Goal: Obtain resource: Obtain resource

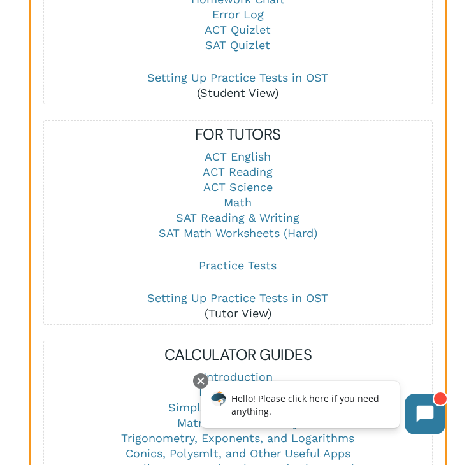
scroll to position [1699, 0]
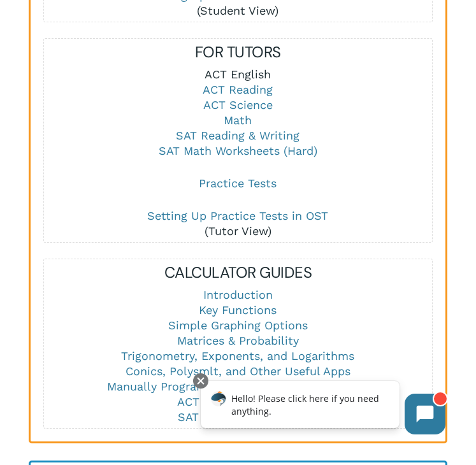
click at [241, 68] on link "ACT English" at bounding box center [237, 74] width 66 height 13
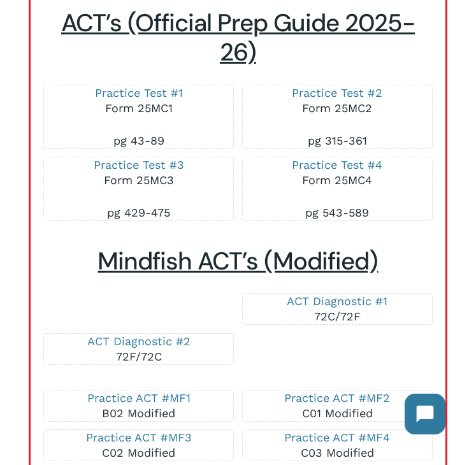
scroll to position [4260, 0]
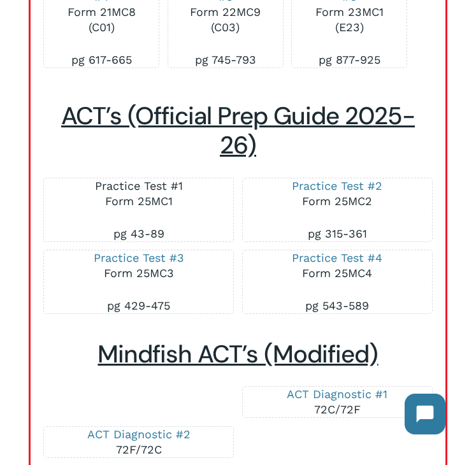
click at [146, 192] on link "Practice Test #1" at bounding box center [139, 185] width 88 height 13
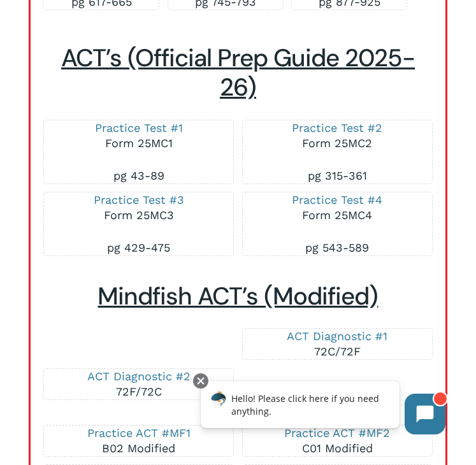
scroll to position [4315, 0]
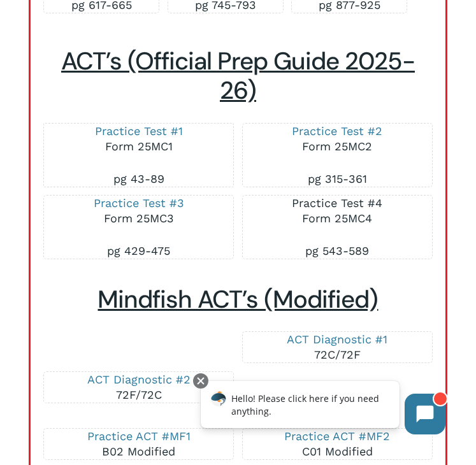
click at [338, 210] on link "Practice Test #4" at bounding box center [337, 202] width 90 height 13
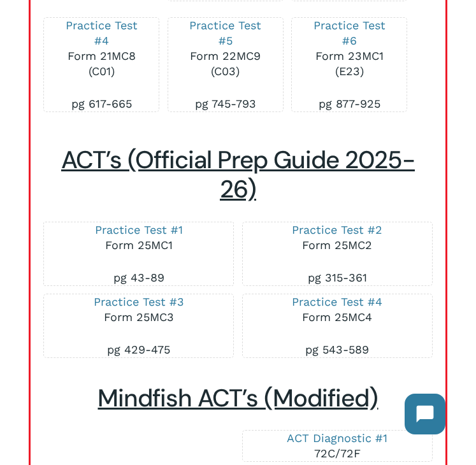
scroll to position [4217, 0]
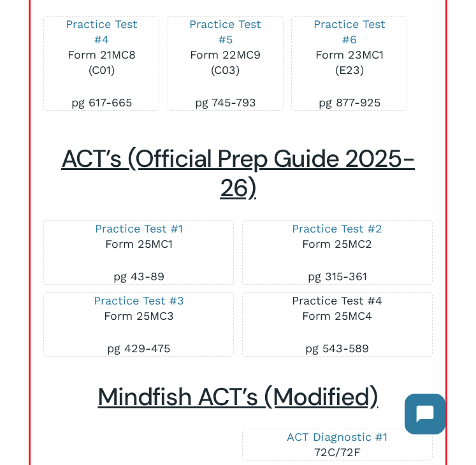
click at [318, 307] on link "Practice Test #4" at bounding box center [337, 300] width 90 height 13
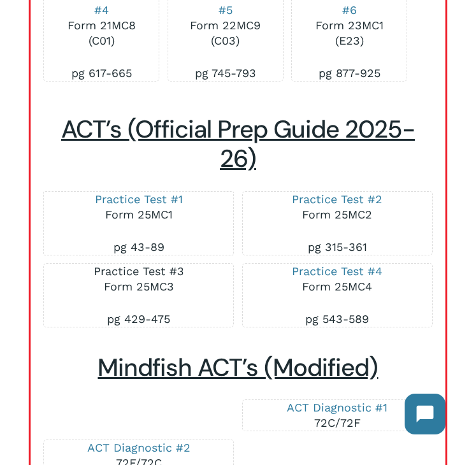
click at [155, 278] on link "Practice Test #3" at bounding box center [139, 270] width 90 height 13
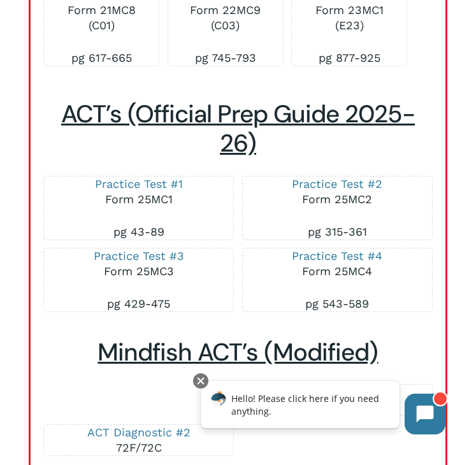
scroll to position [4316, 0]
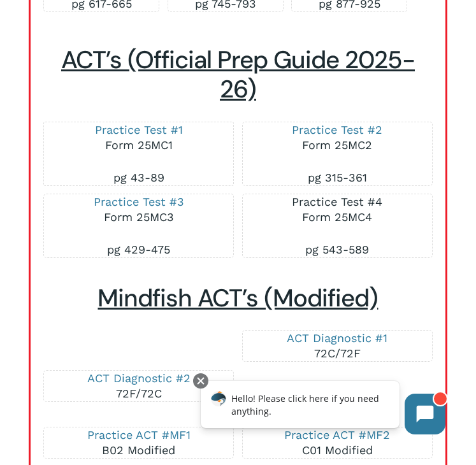
click at [327, 208] on link "Practice Test #4" at bounding box center [337, 201] width 90 height 13
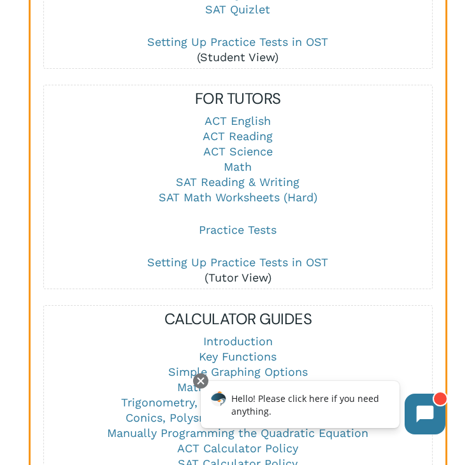
scroll to position [1687, 0]
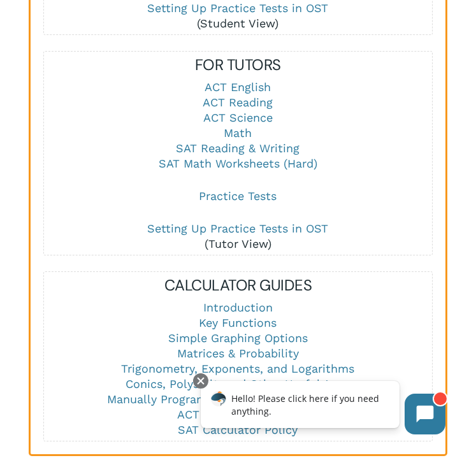
click at [259, 167] on p "ACT English ACT Reading ACT Science Math SAT Reading & Writing SAT Math Workshe…" at bounding box center [238, 134] width 388 height 109
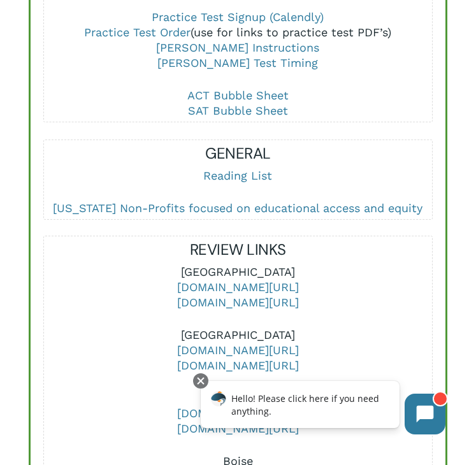
scroll to position [846, 0]
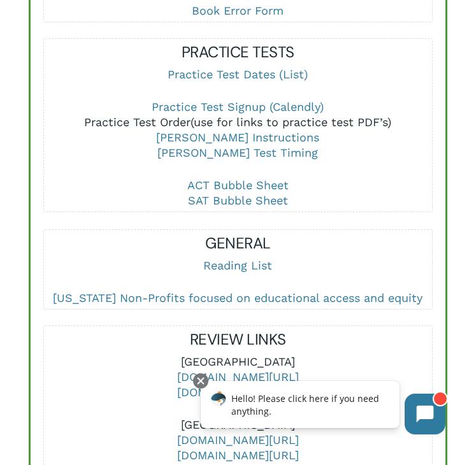
click at [163, 115] on link "Practice Test Order" at bounding box center [137, 121] width 106 height 13
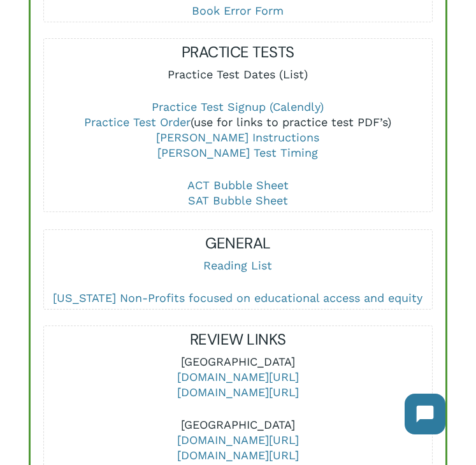
click at [217, 68] on link "Practice Test Dates (List)" at bounding box center [238, 74] width 140 height 13
